Goal: Check status: Check status

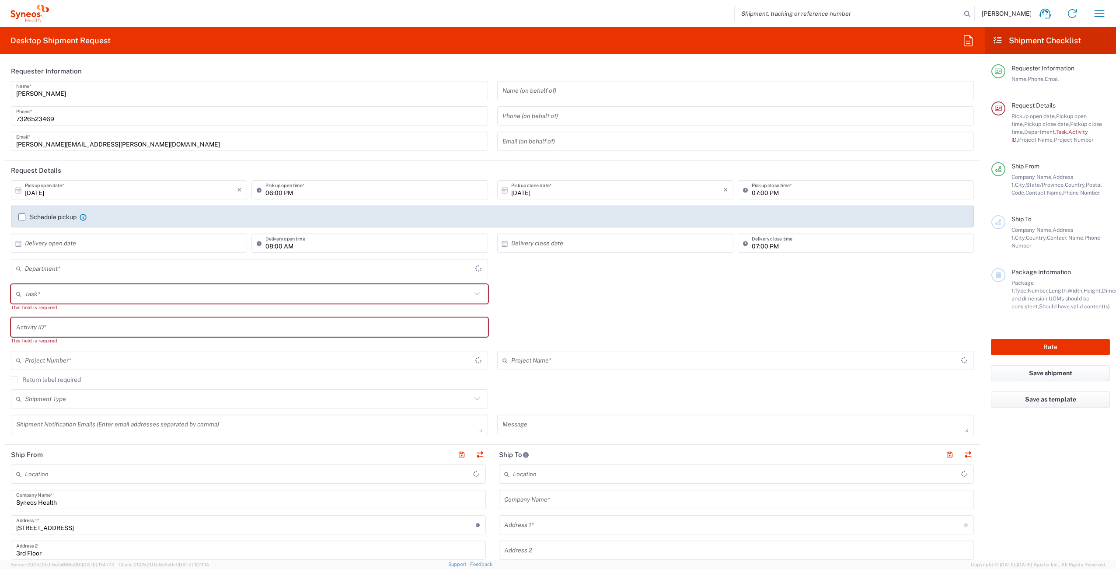
type input "[US_STATE]"
type input "4510"
type input "[GEOGRAPHIC_DATA]"
click at [1103, 13] on icon "button" at bounding box center [1099, 13] width 10 height 7
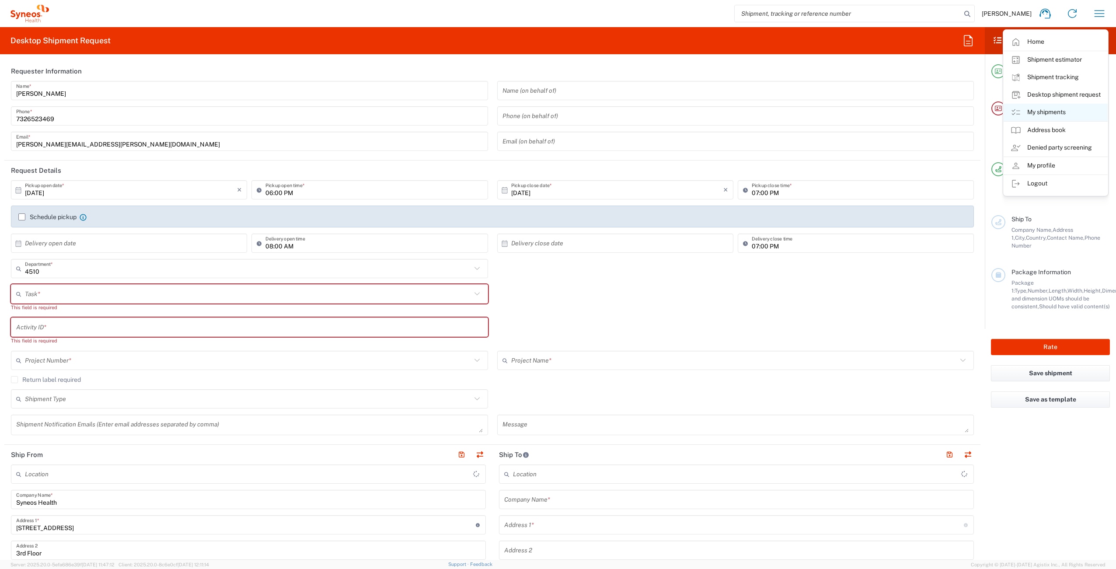
type input "Syneos Health Commercial Servi- [GEOGRAPHIC_DATA] [GEOGRAPHIC_DATA]"
click at [1062, 111] on link "My shipments" at bounding box center [1055, 112] width 104 height 17
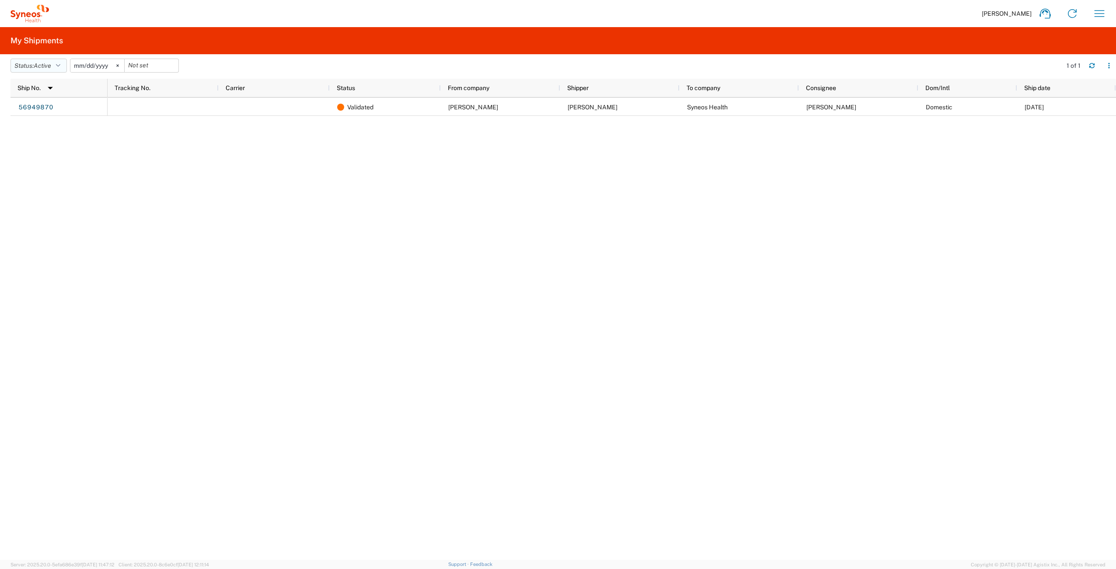
click at [49, 67] on span "Active" at bounding box center [42, 65] width 17 height 7
click at [54, 108] on span "All" at bounding box center [62, 112] width 102 height 14
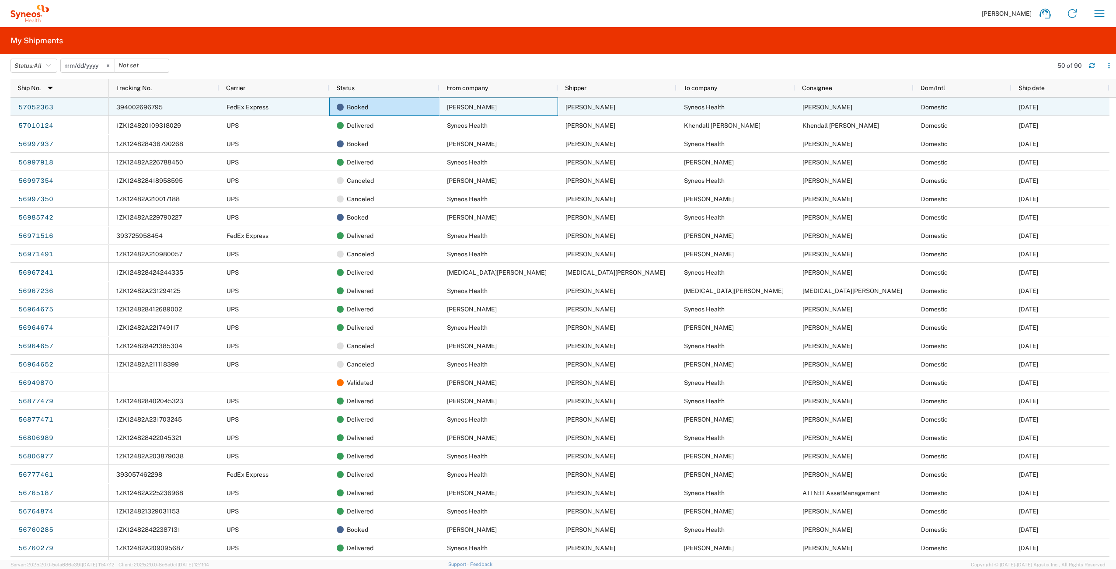
drag, startPoint x: 488, startPoint y: 108, endPoint x: 435, endPoint y: 104, distance: 52.6
click at [437, 104] on div "394002696795 FedEx Express Booked [PERSON_NAME] [PERSON_NAME] Syneos Health [PE…" at bounding box center [609, 106] width 1000 height 18
click at [142, 107] on span "394002696795" at bounding box center [139, 107] width 46 height 7
click at [38, 108] on link "57052363" at bounding box center [36, 108] width 36 height 14
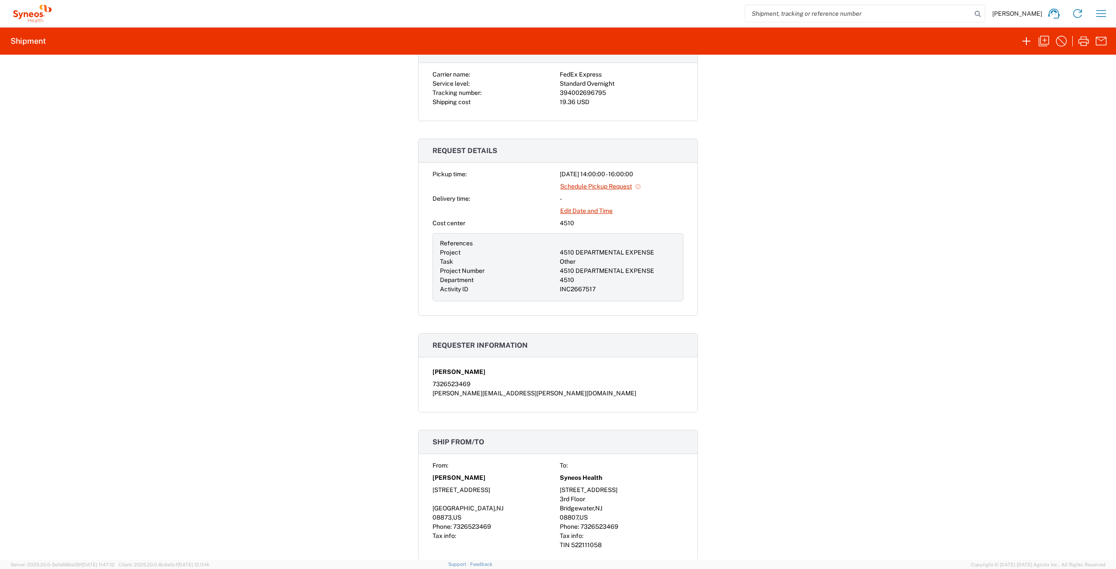
scroll to position [282, 0]
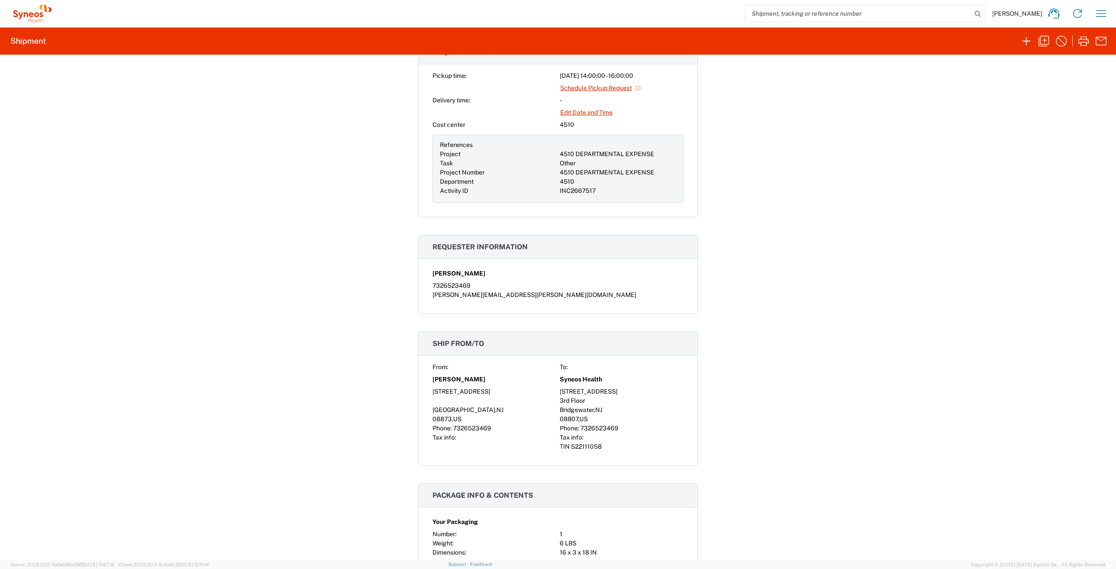
click at [439, 380] on span "[PERSON_NAME]" at bounding box center [458, 379] width 53 height 9
copy span "[PERSON_NAME]"
